Goal: Task Accomplishment & Management: Use online tool/utility

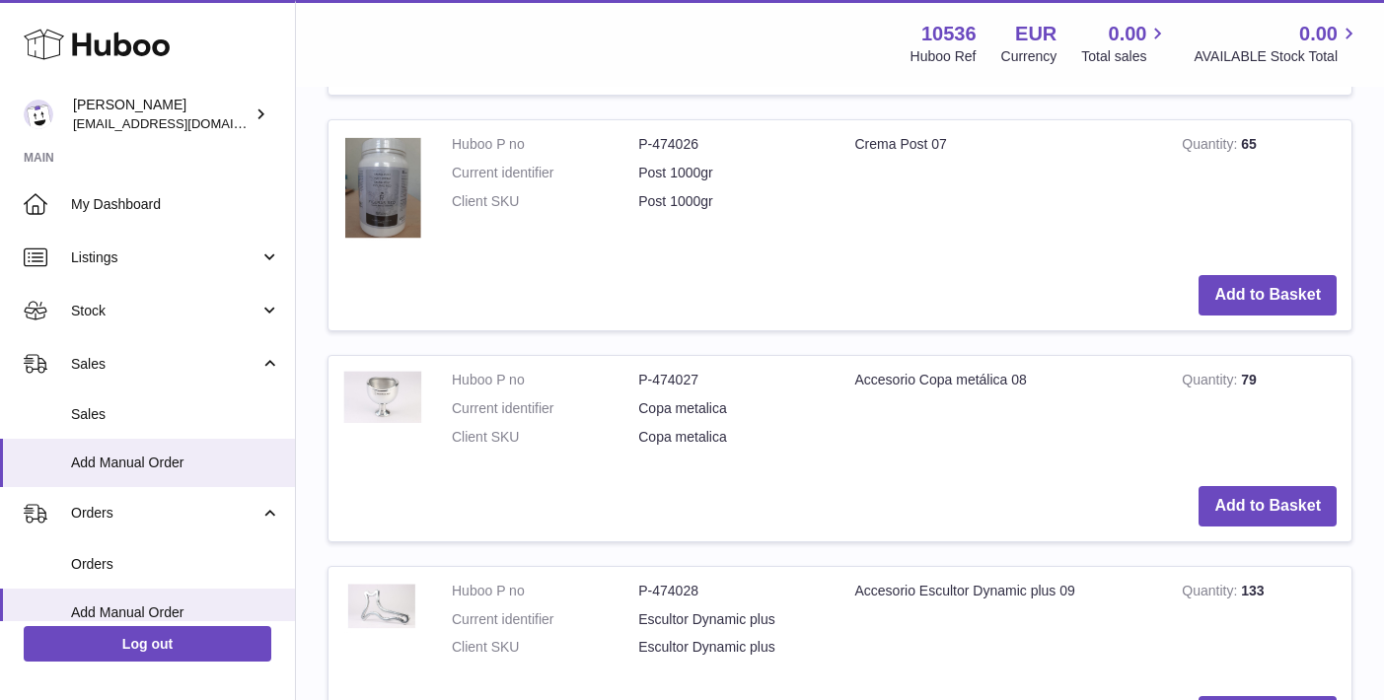
scroll to position [1852, 0]
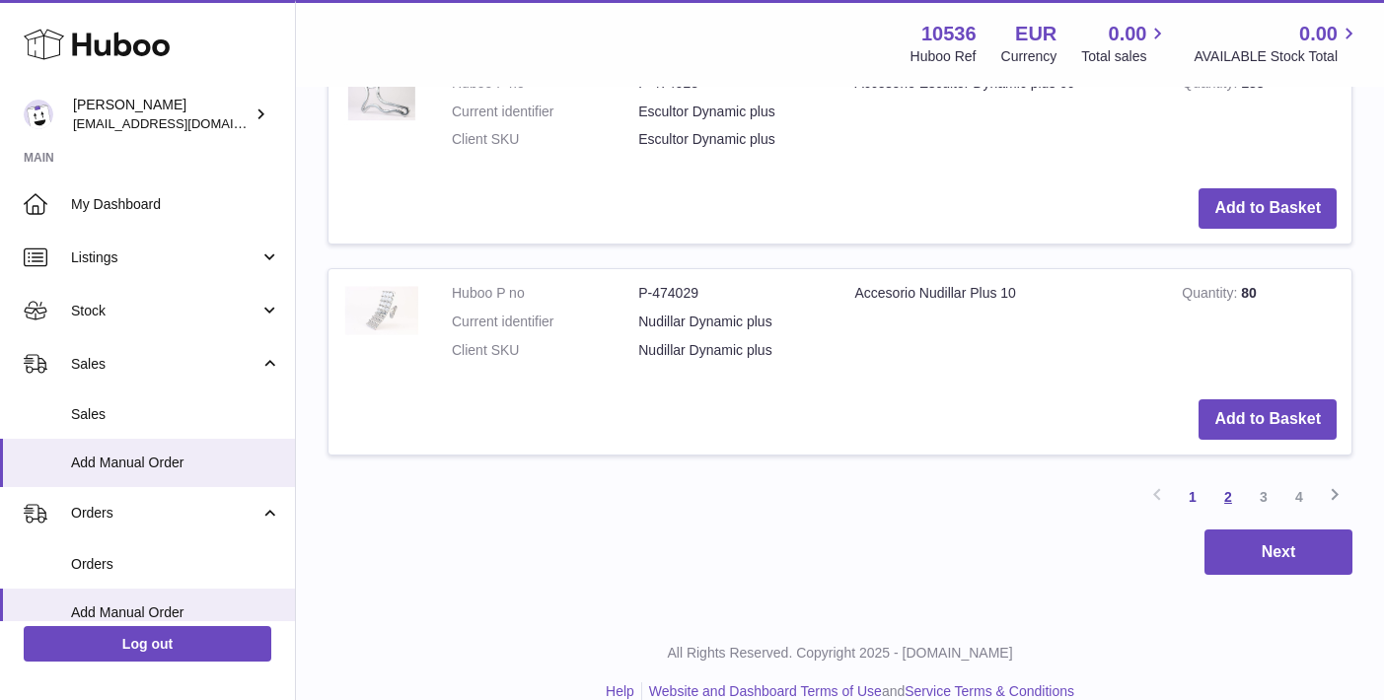
click at [1238, 479] on link "2" at bounding box center [1228, 497] width 36 height 36
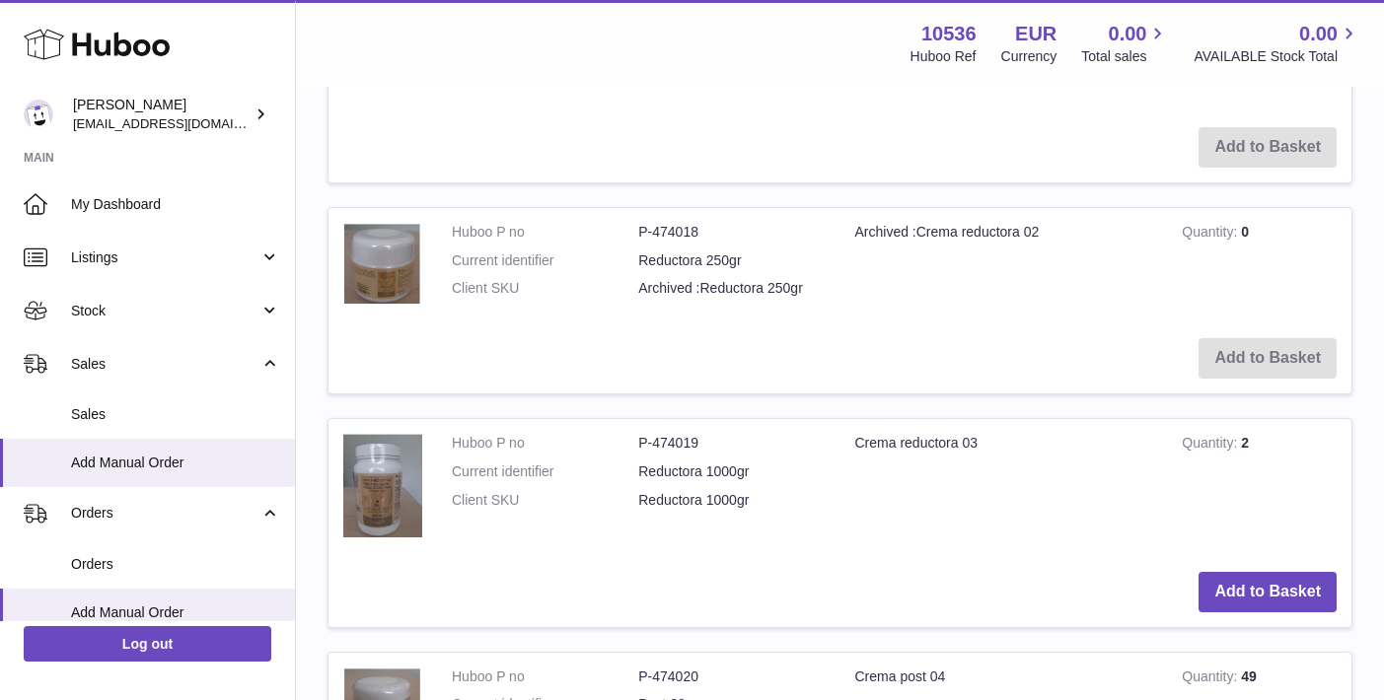
scroll to position [726, 1]
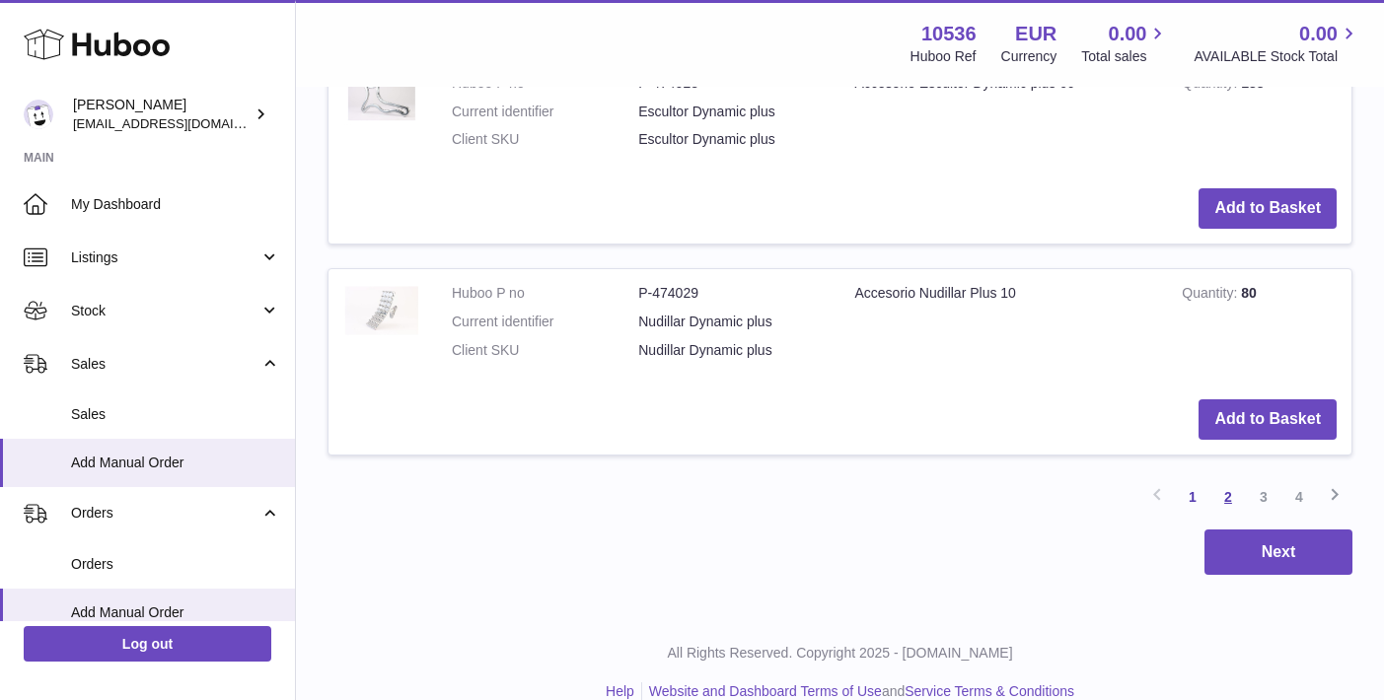
click at [1222, 479] on link "2" at bounding box center [1228, 497] width 36 height 36
click at [1217, 479] on link "2" at bounding box center [1228, 497] width 36 height 36
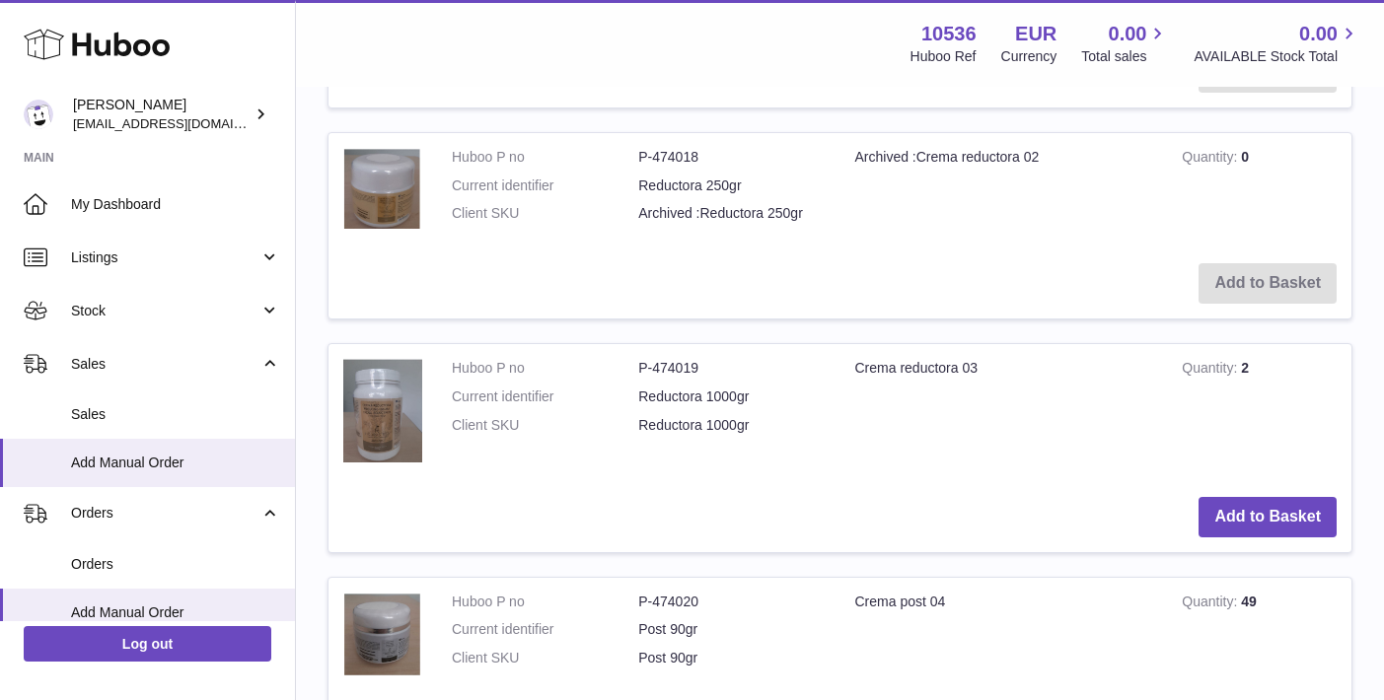
scroll to position [89, 0]
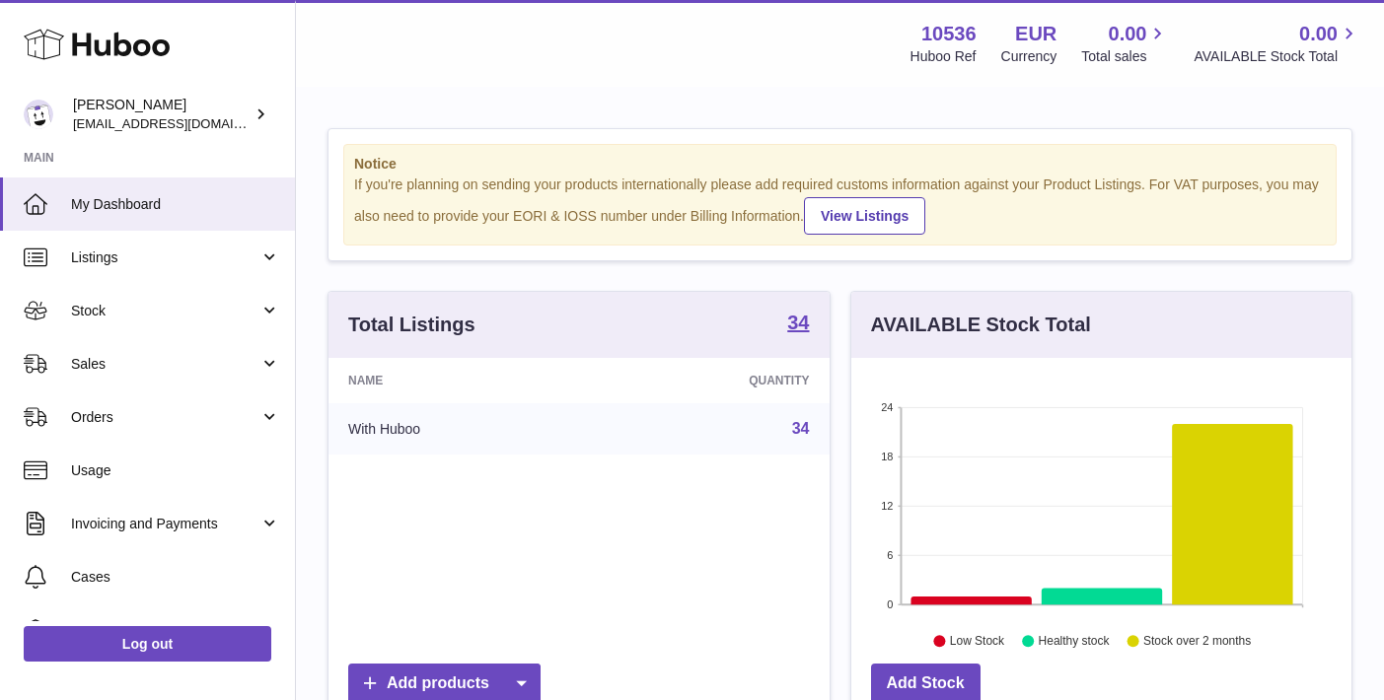
scroll to position [308, 500]
click at [133, 378] on link "Sales" at bounding box center [147, 363] width 295 height 53
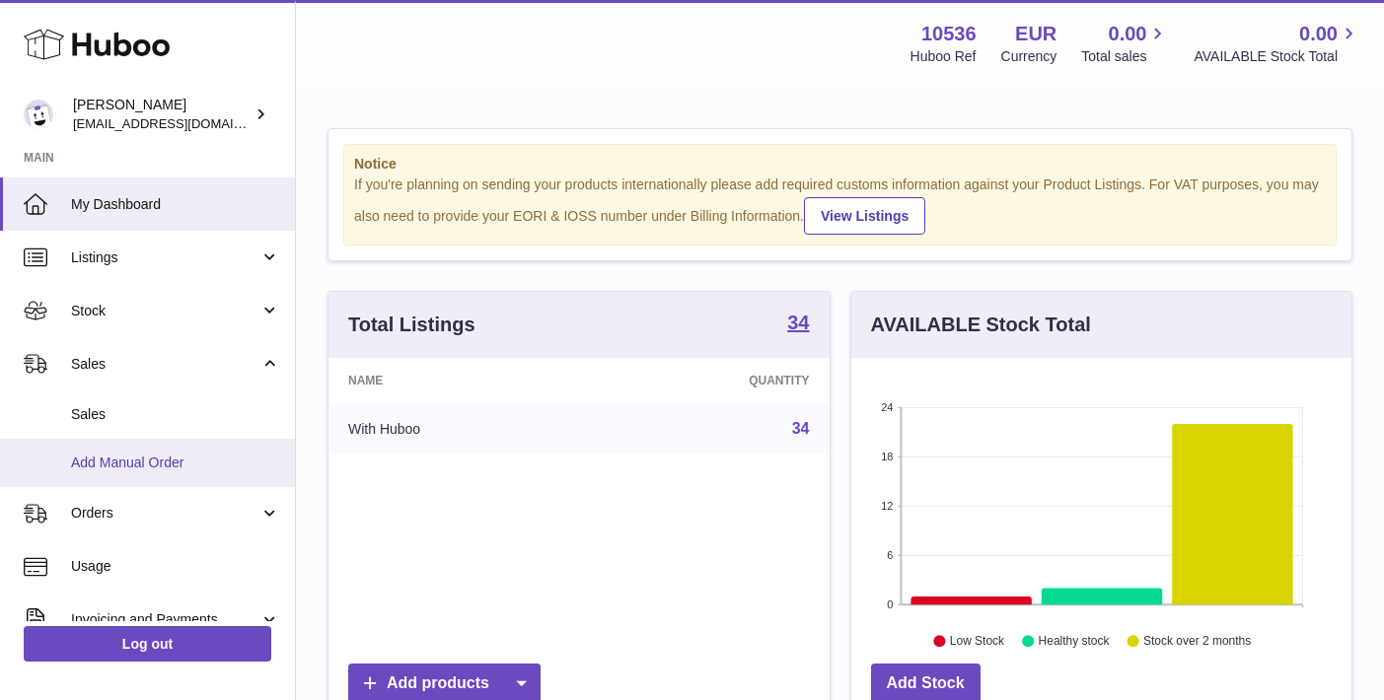
click at [152, 458] on span "Add Manual Order" at bounding box center [175, 463] width 209 height 19
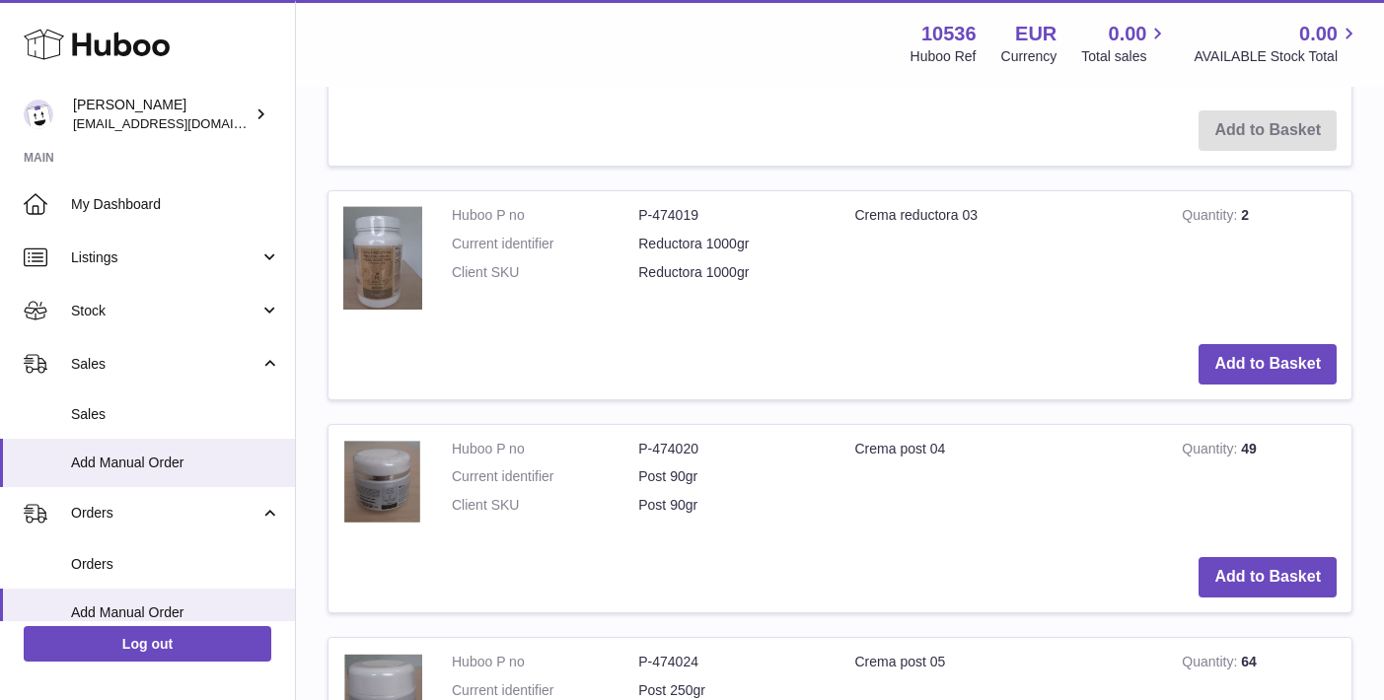
scroll to position [1448, 1]
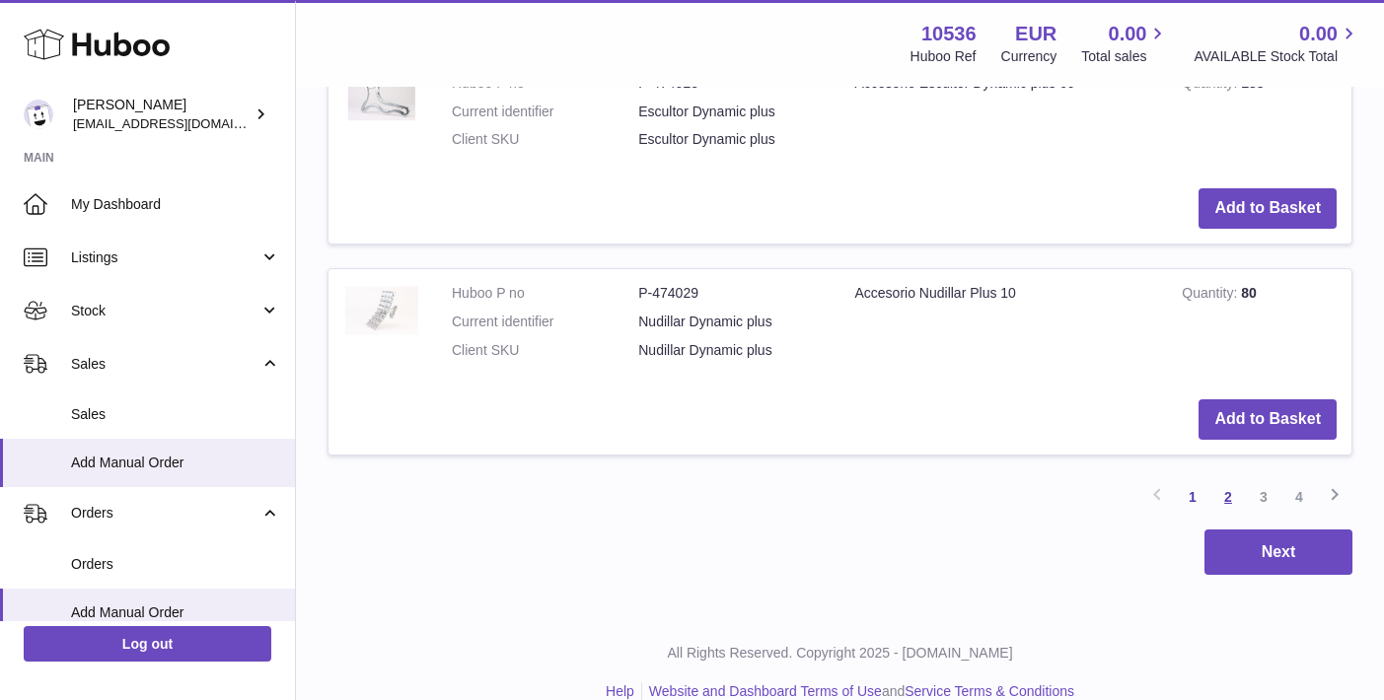
click at [1220, 479] on link "2" at bounding box center [1228, 497] width 36 height 36
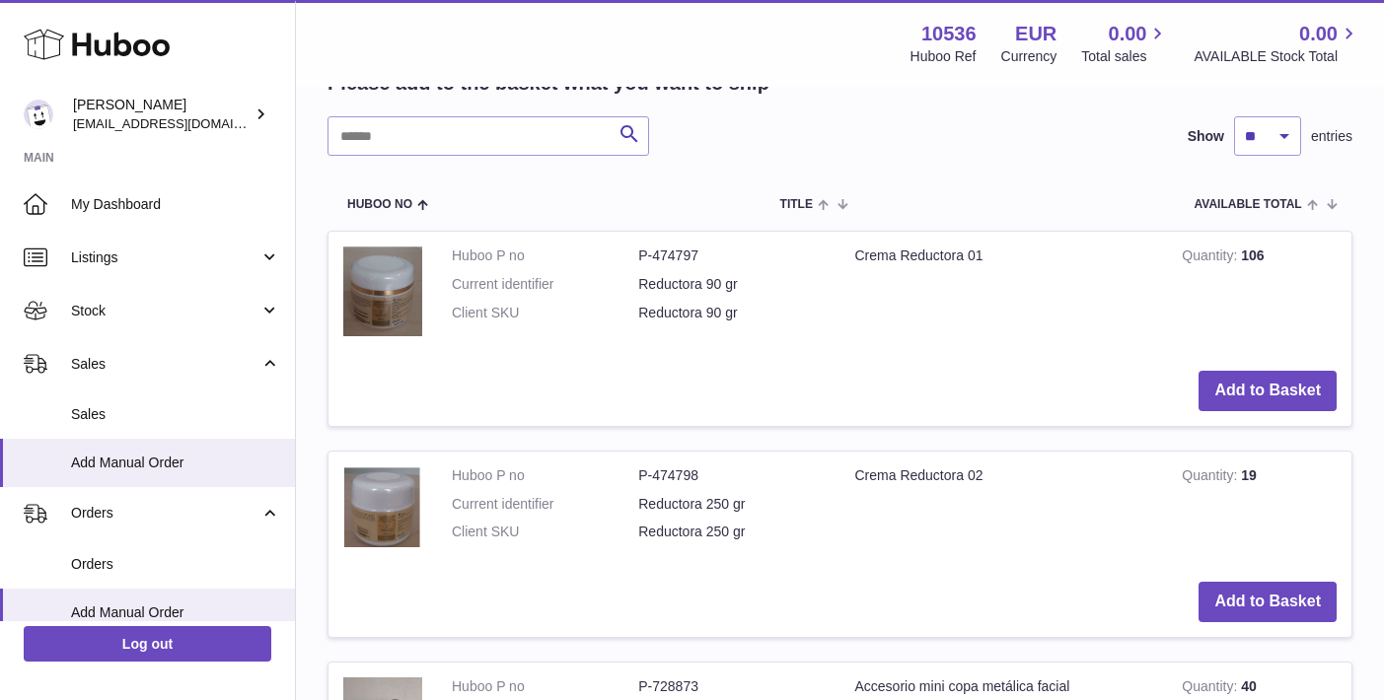
scroll to position [386, 0]
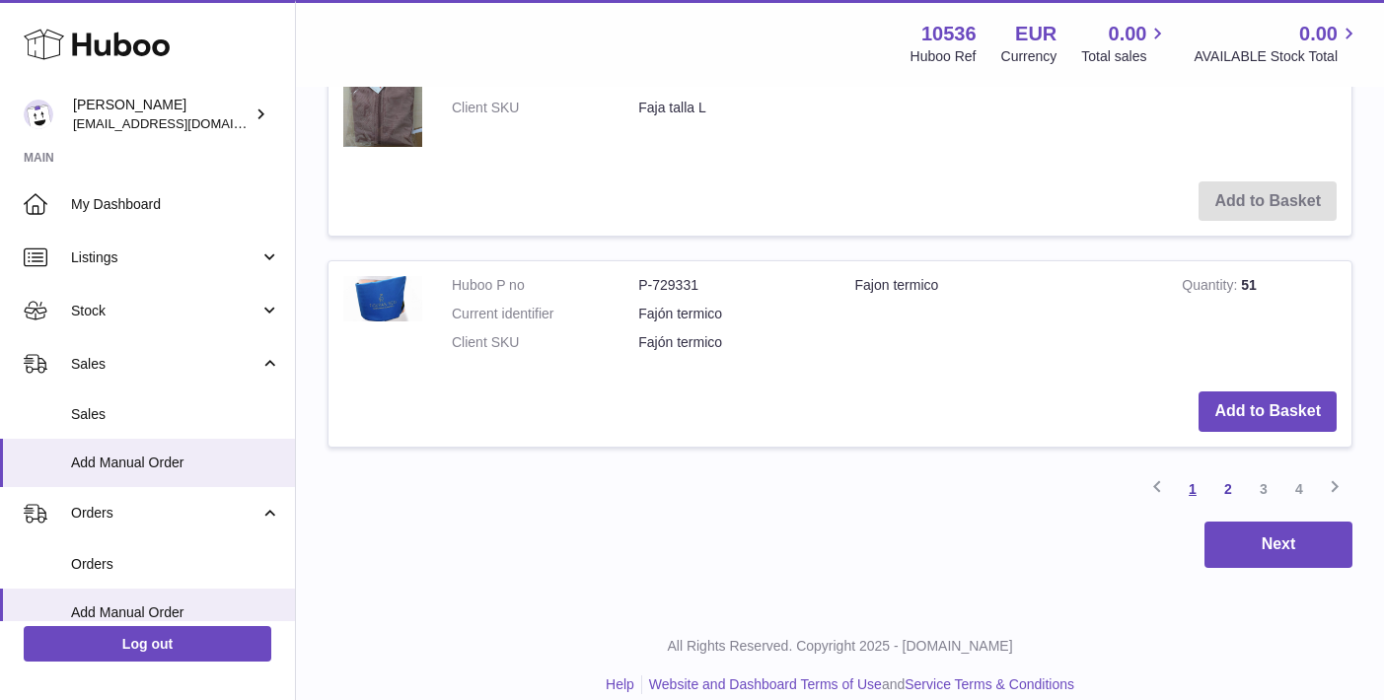
click at [1191, 476] on link "1" at bounding box center [1193, 490] width 36 height 36
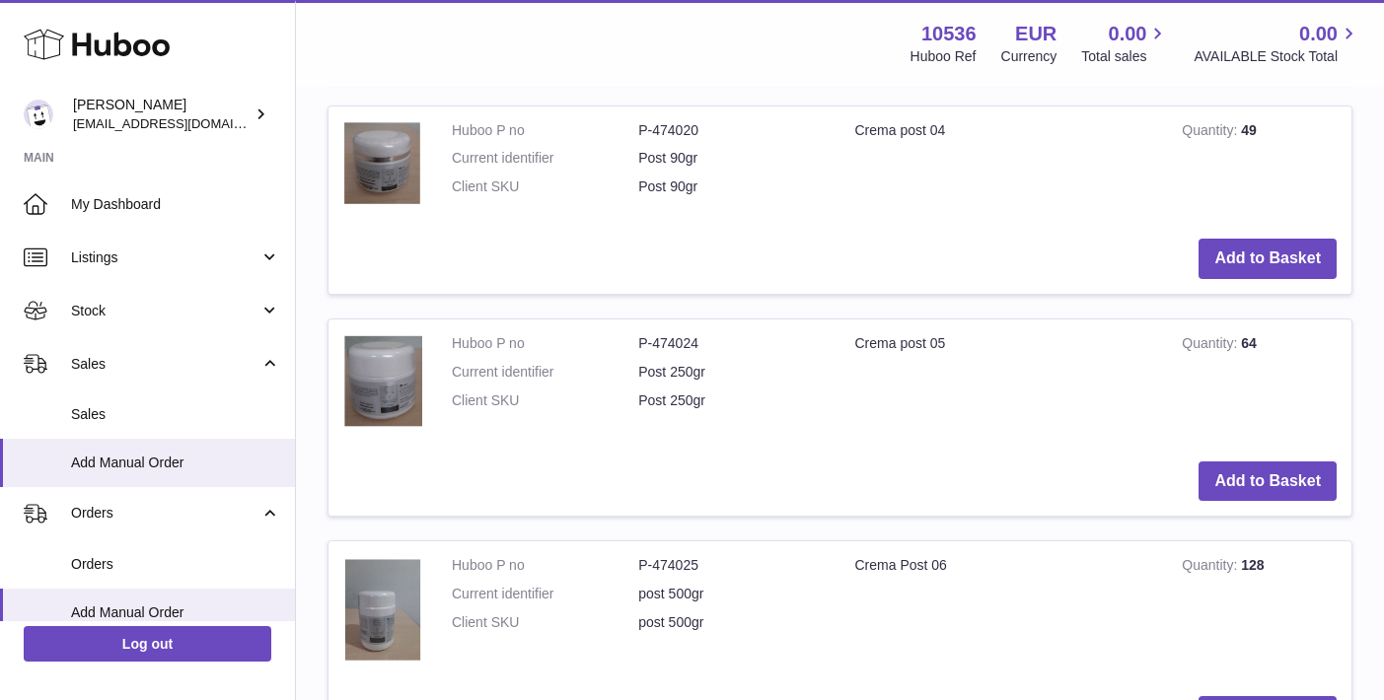
scroll to position [1182, 0]
